Goal: Task Accomplishment & Management: Use online tool/utility

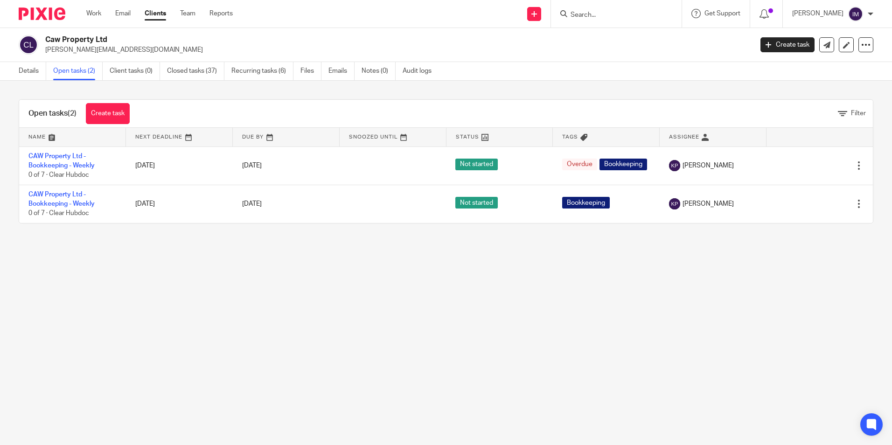
click at [166, 11] on link "Clients" at bounding box center [155, 13] width 21 height 9
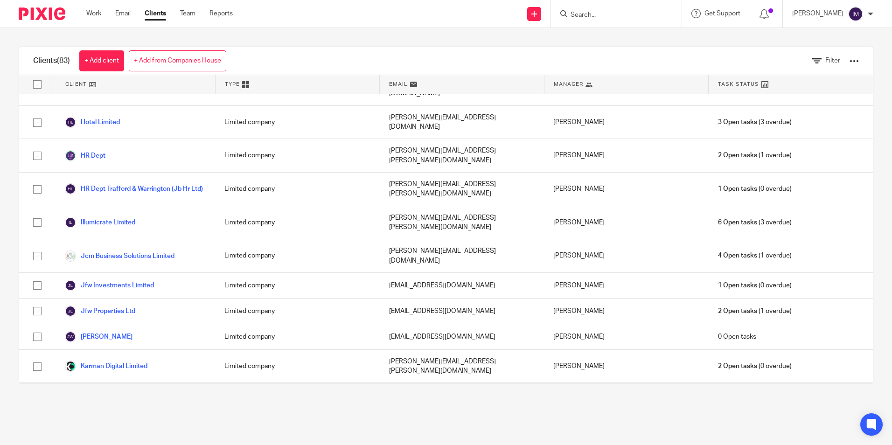
scroll to position [980, 0]
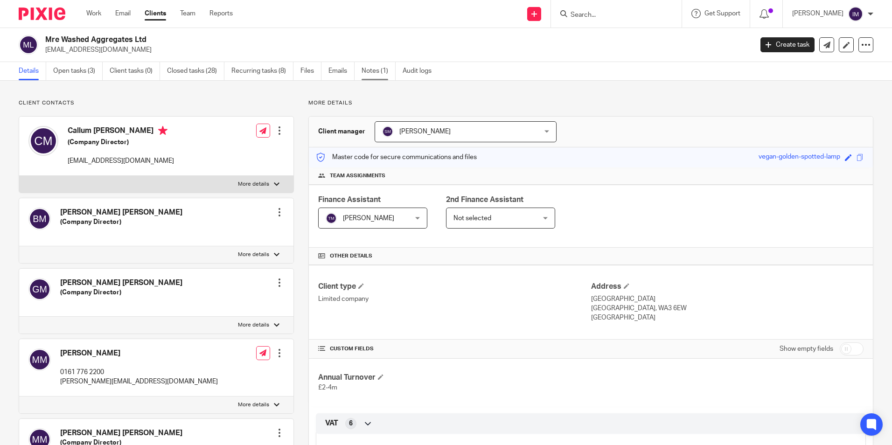
click at [369, 73] on link "Notes (1)" at bounding box center [379, 71] width 34 height 18
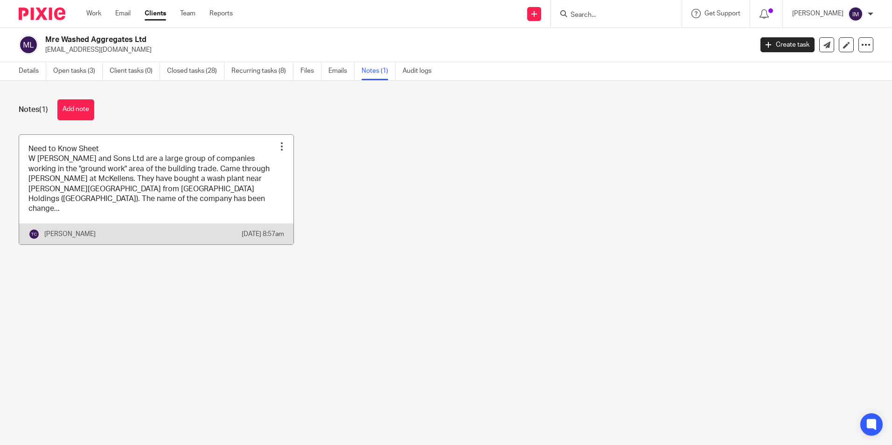
click at [123, 172] on link at bounding box center [156, 190] width 274 height 110
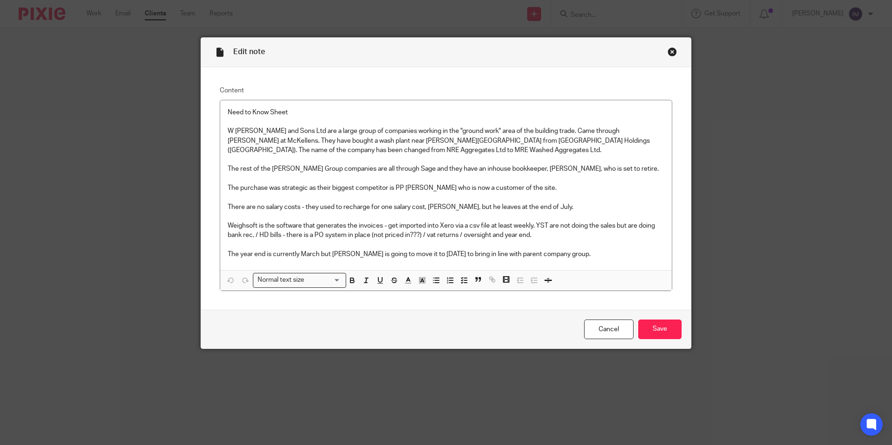
click at [670, 54] on div "Close this dialog window" at bounding box center [672, 51] width 9 height 9
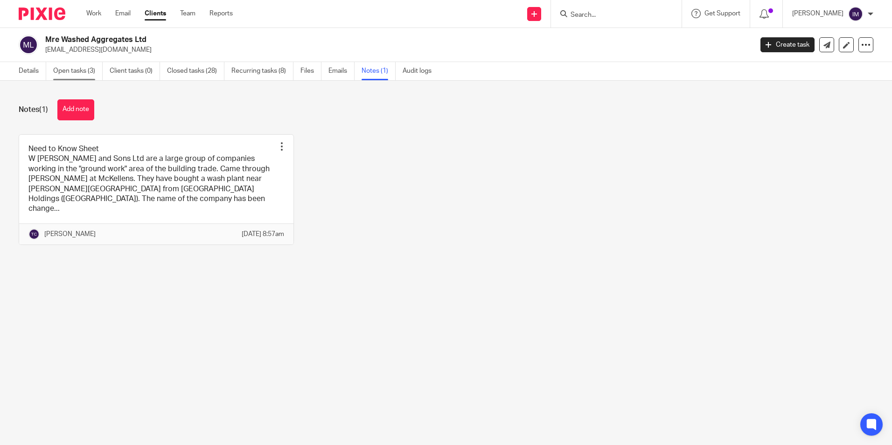
click at [73, 70] on link "Open tasks (3)" at bounding box center [77, 71] width 49 height 18
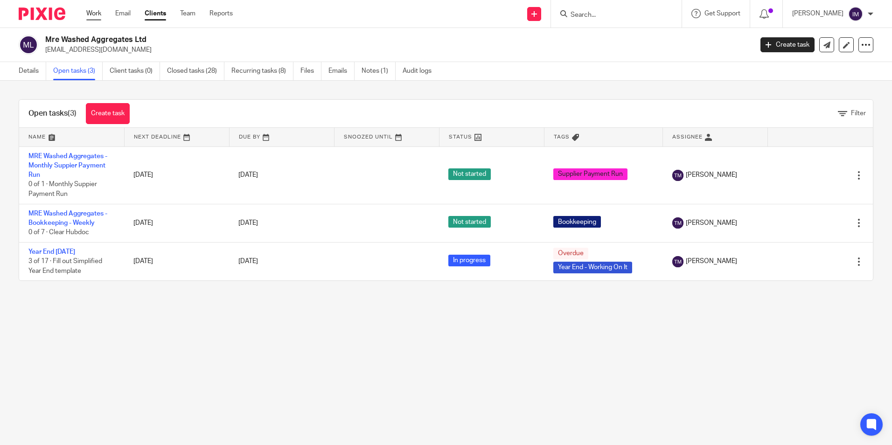
click at [91, 14] on link "Work" at bounding box center [93, 13] width 15 height 9
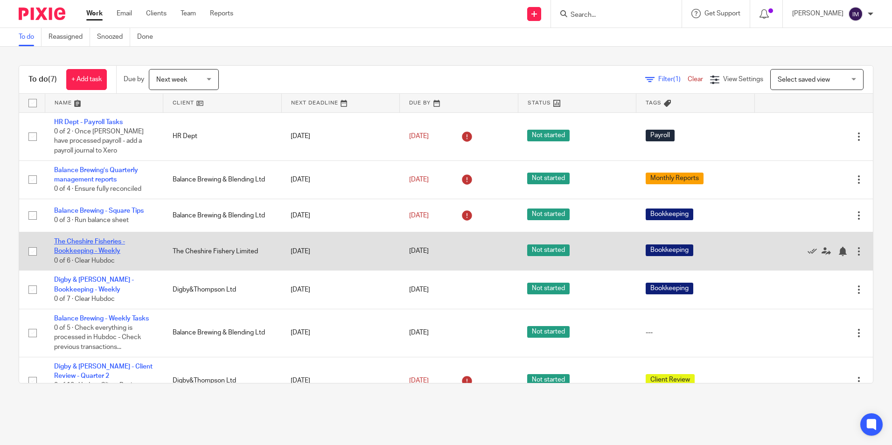
click at [111, 243] on link "The Cheshire Fisheries - Bookkeeping - Weekly" at bounding box center [89, 246] width 71 height 16
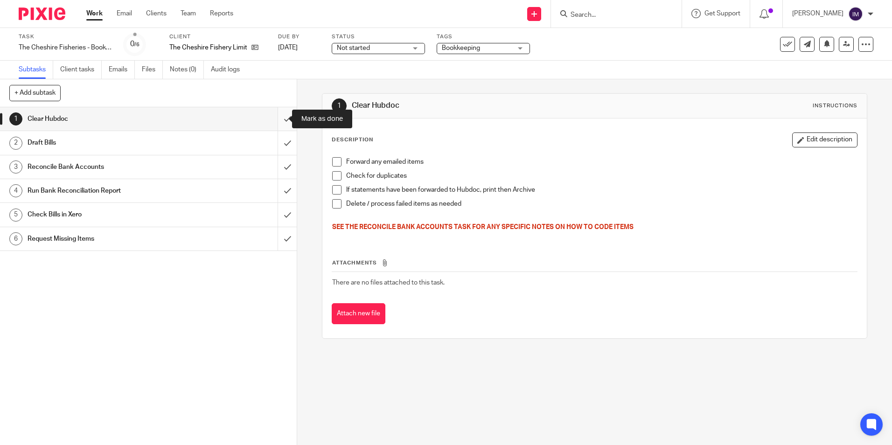
click at [275, 120] on input "submit" at bounding box center [148, 118] width 297 height 23
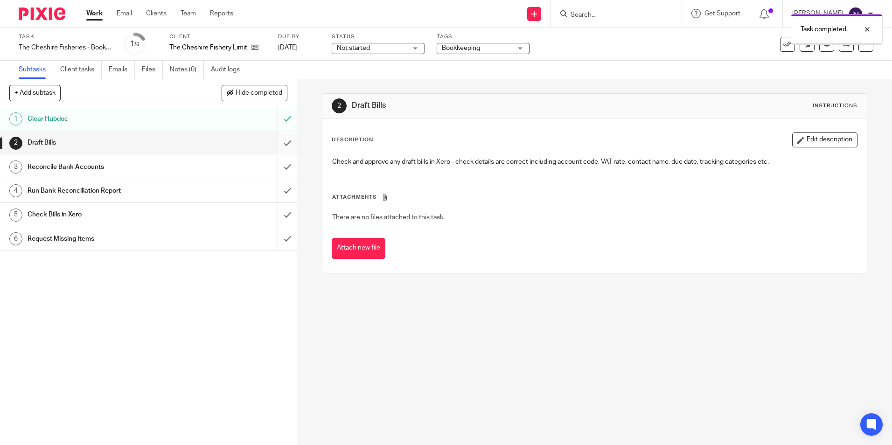
drag, startPoint x: 0, startPoint y: 0, endPoint x: 279, endPoint y: 140, distance: 312.3
click at [279, 140] on input "submit" at bounding box center [148, 142] width 297 height 23
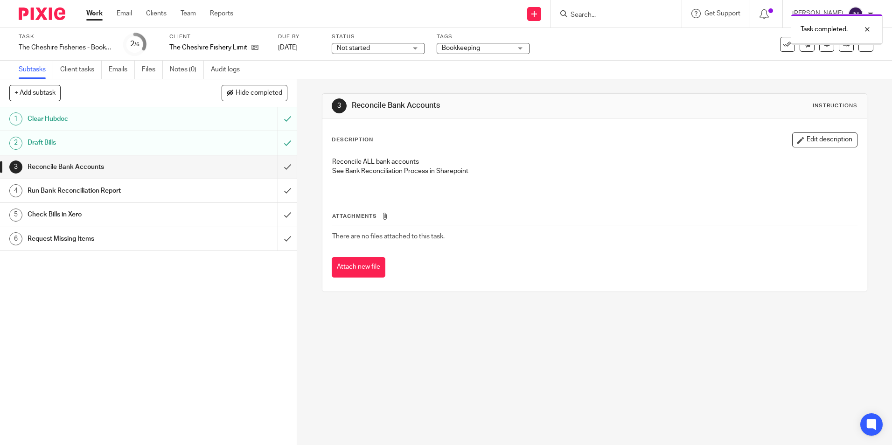
click at [276, 170] on input "submit" at bounding box center [148, 166] width 297 height 23
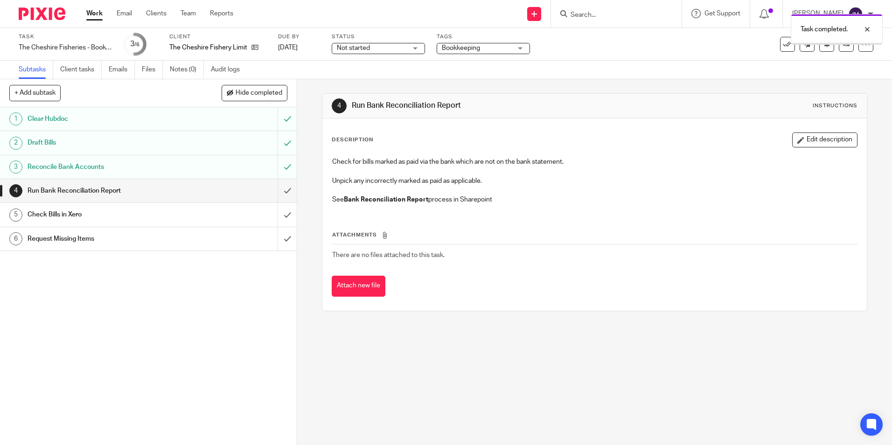
click at [279, 191] on input "submit" at bounding box center [148, 190] width 297 height 23
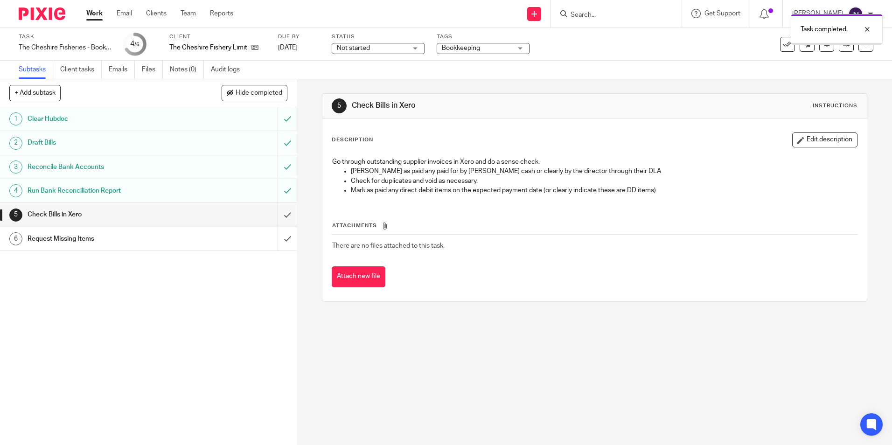
click at [278, 216] on input "submit" at bounding box center [148, 214] width 297 height 23
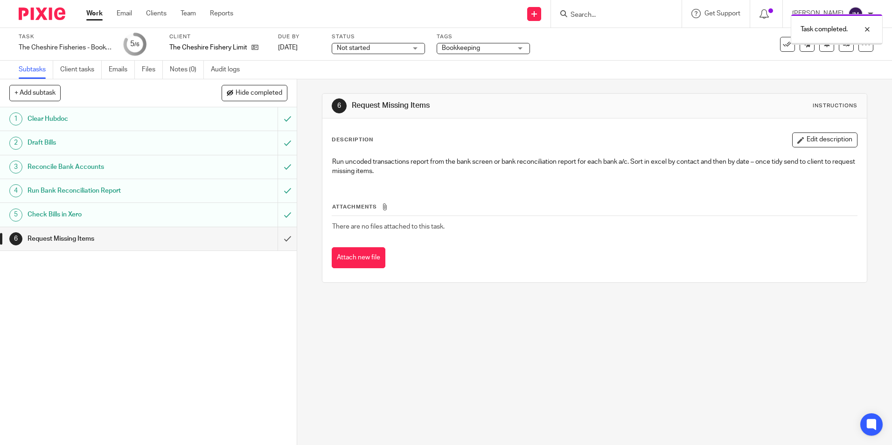
click at [277, 239] on input "submit" at bounding box center [148, 238] width 297 height 23
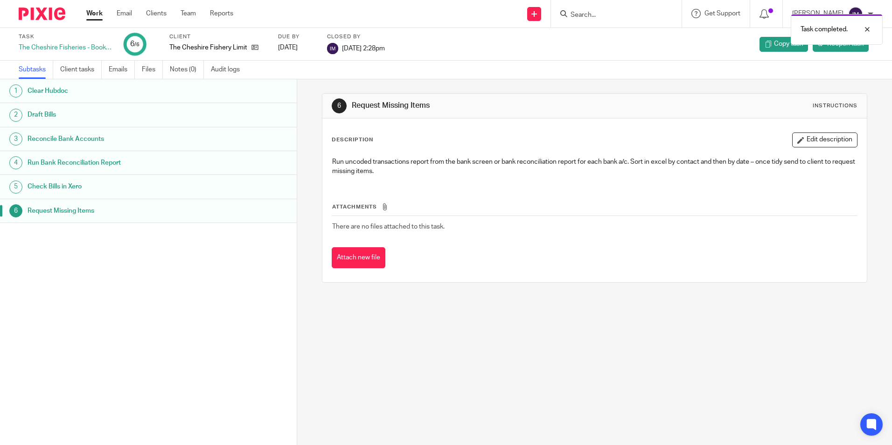
click at [91, 15] on link "Work" at bounding box center [94, 13] width 16 height 9
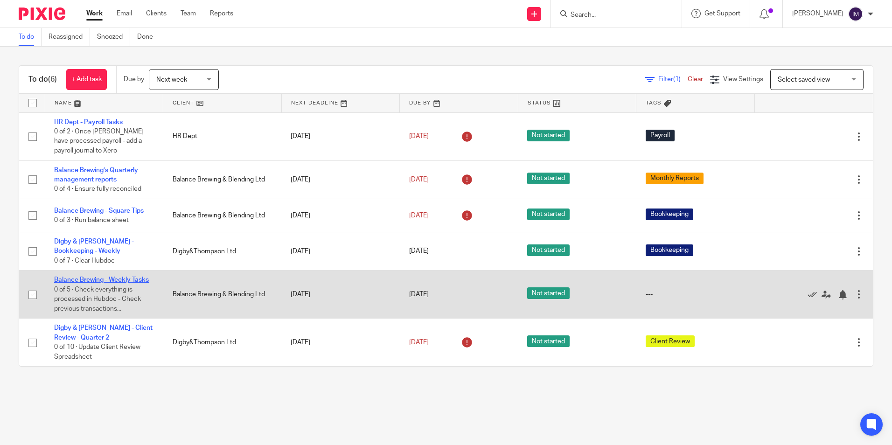
click at [122, 279] on link "Balance Brewing - Weekly Tasks" at bounding box center [101, 280] width 95 height 7
